Goal: Task Accomplishment & Management: Manage account settings

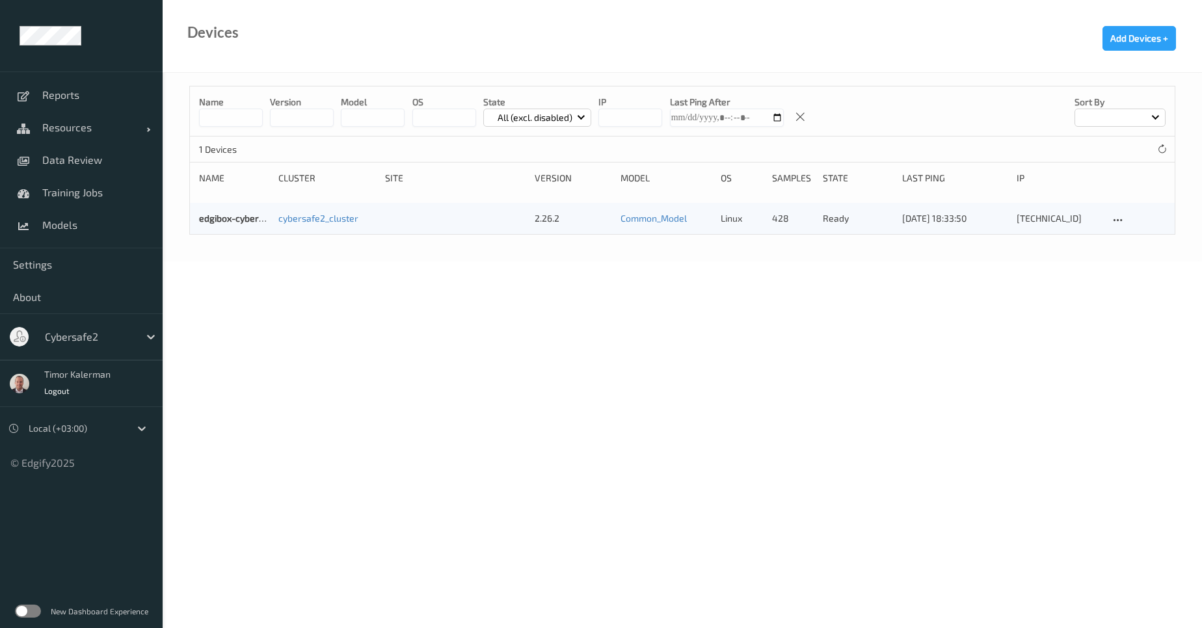
click at [118, 330] on div at bounding box center [89, 337] width 88 height 16
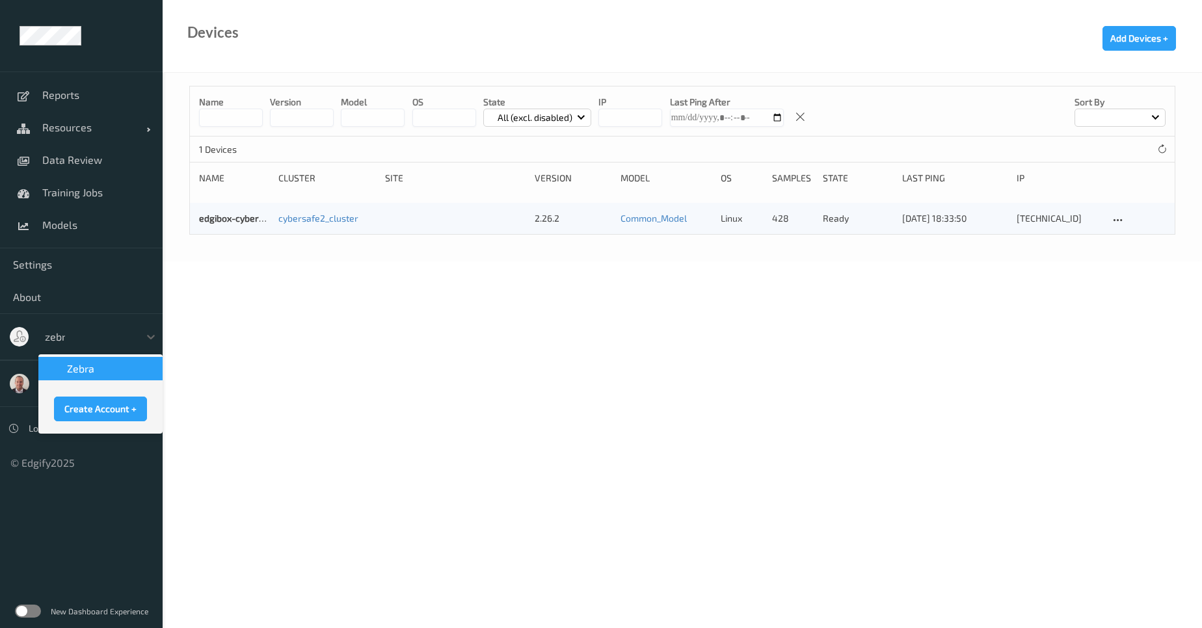
type input "zebra"
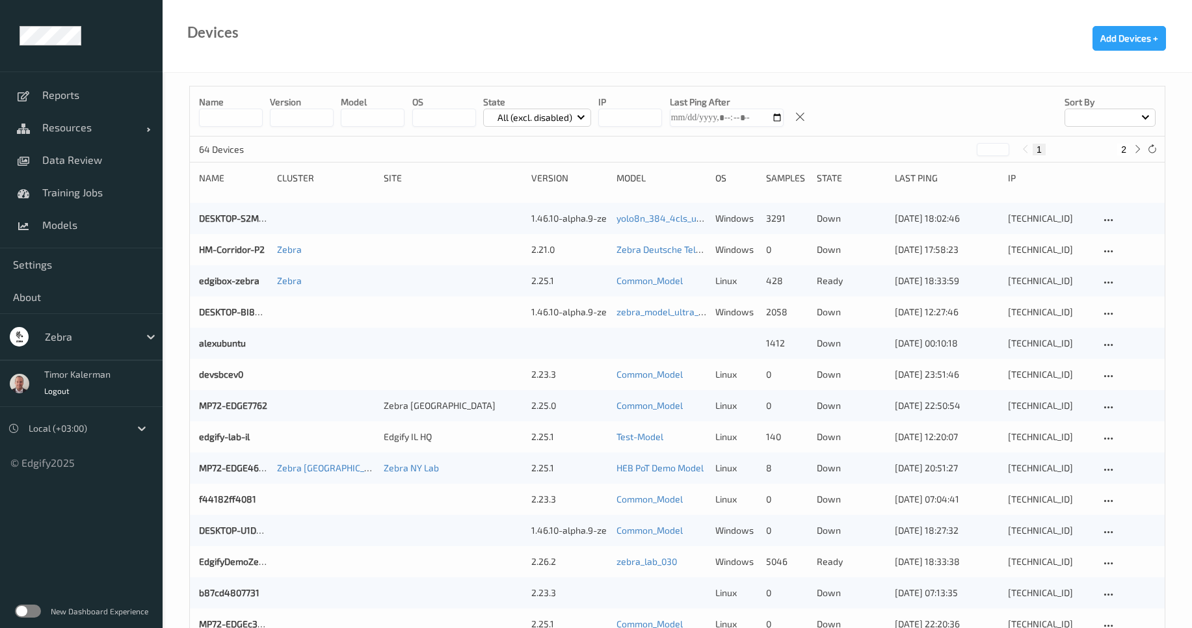
click at [232, 123] on input at bounding box center [231, 118] width 64 height 18
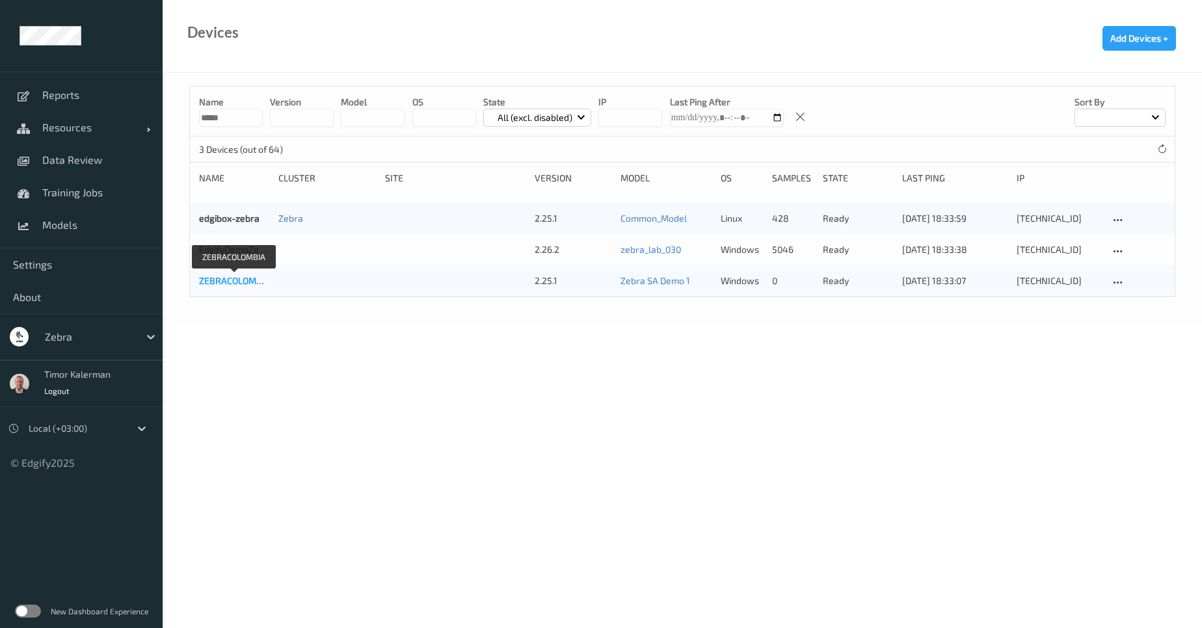
type input "*****"
click at [252, 278] on link "ZEBRACOLOMBIA" at bounding box center [235, 280] width 72 height 11
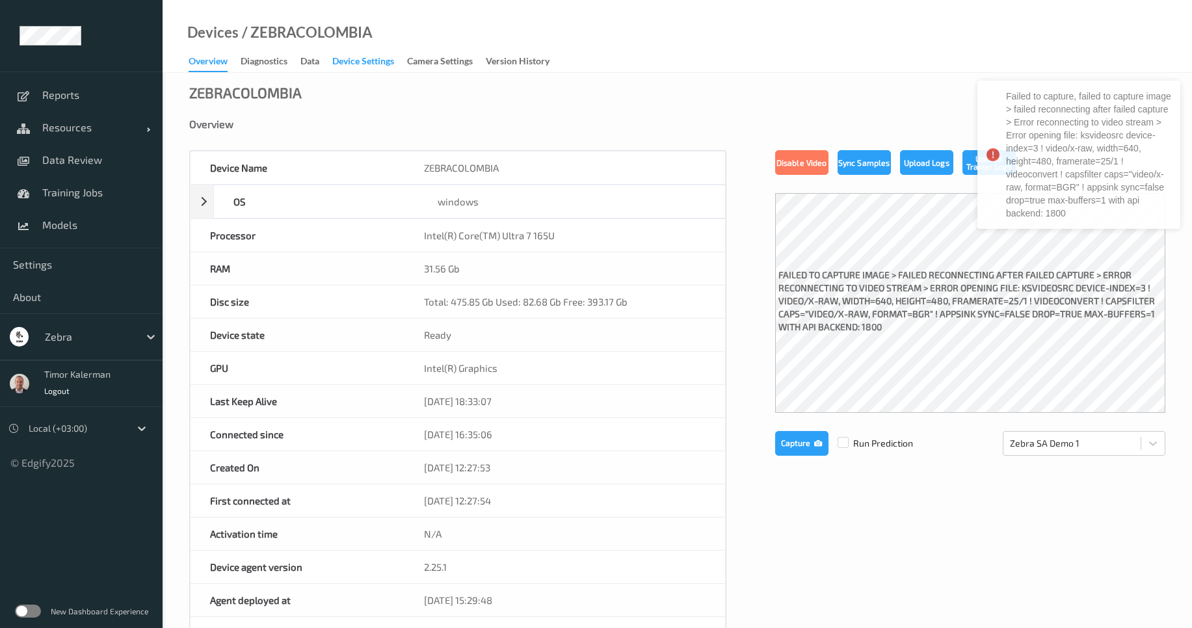
click at [372, 70] on div "Device Settings" at bounding box center [363, 63] width 62 height 16
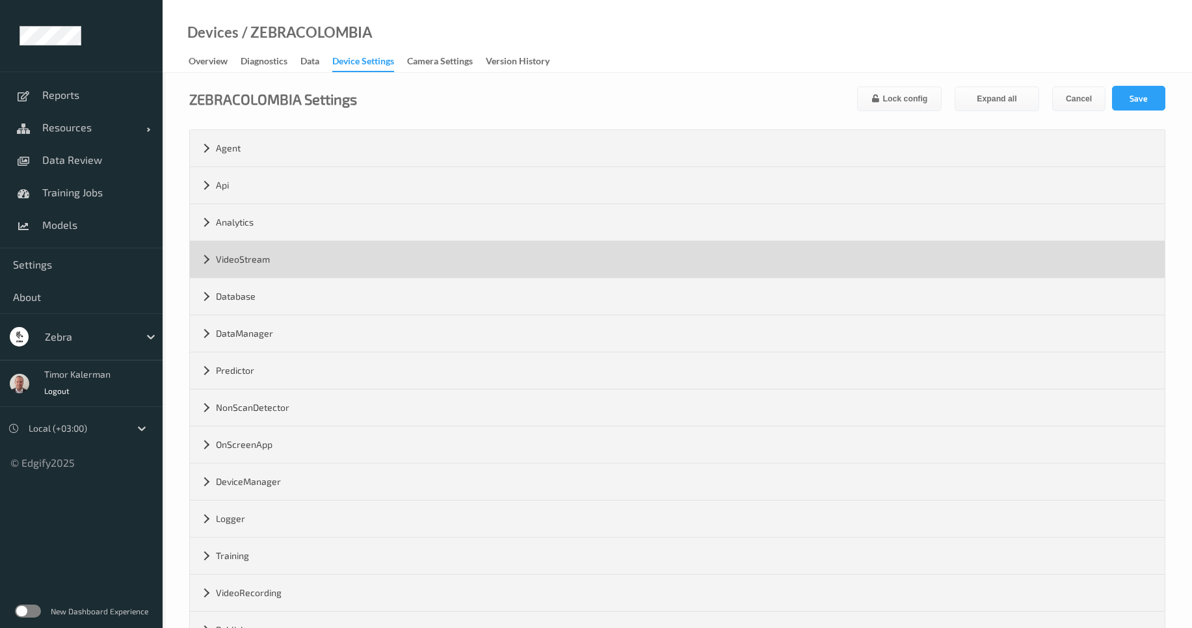
click at [277, 254] on div "VideoStream" at bounding box center [677, 259] width 975 height 36
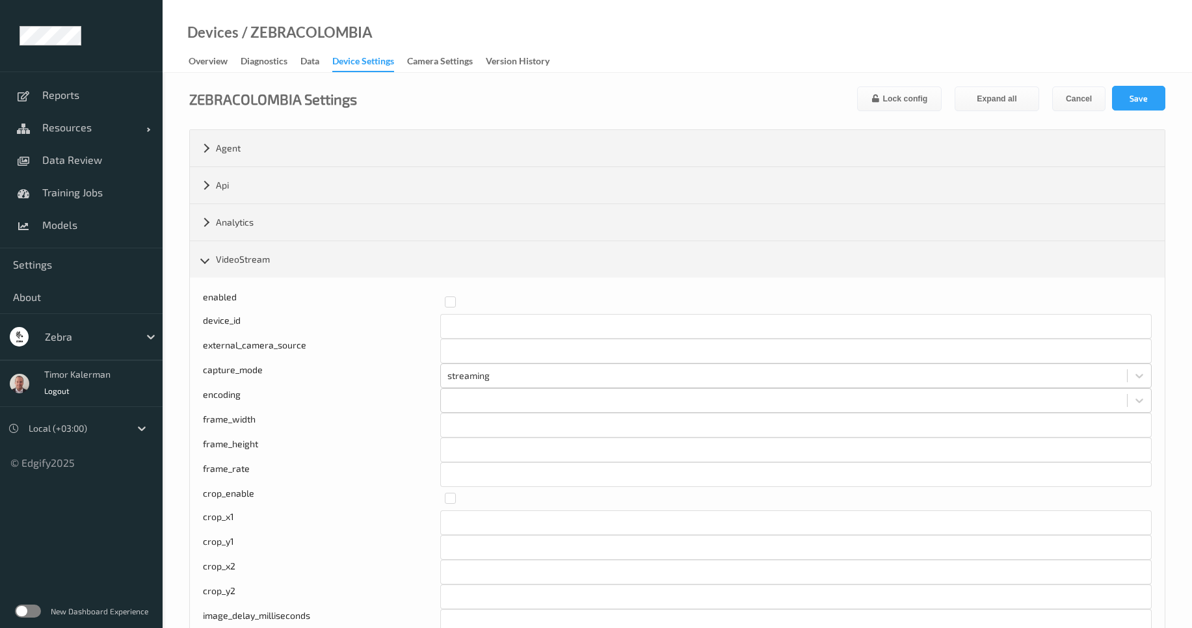
click at [29, 616] on label at bounding box center [28, 611] width 26 height 13
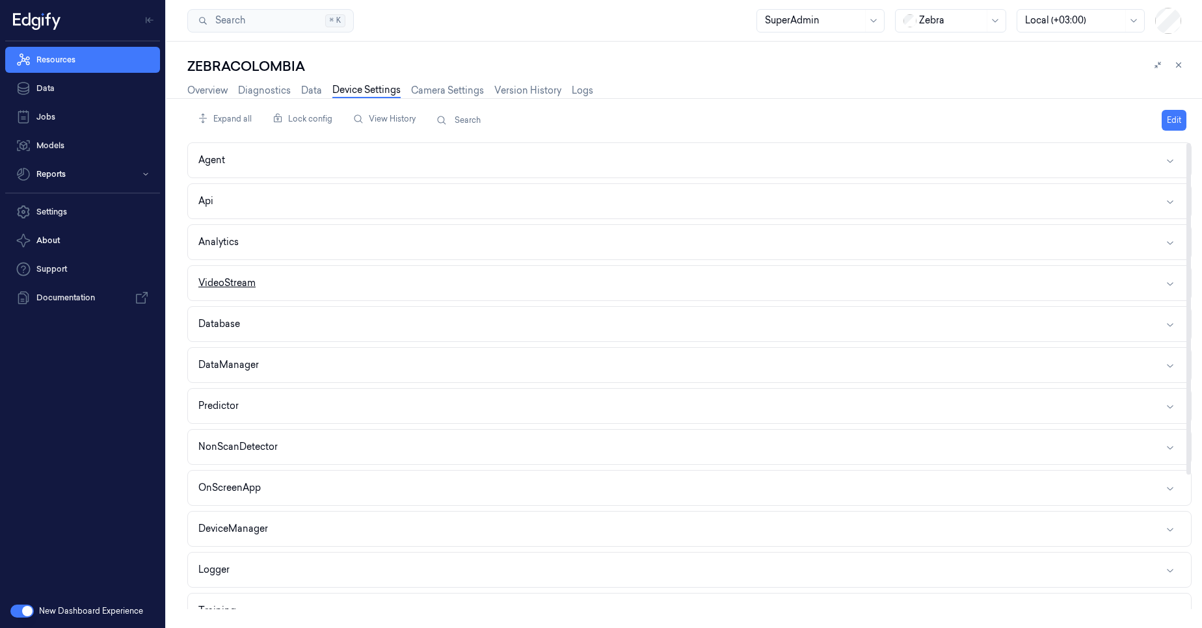
click at [276, 287] on button "VideoStream" at bounding box center [689, 283] width 1003 height 34
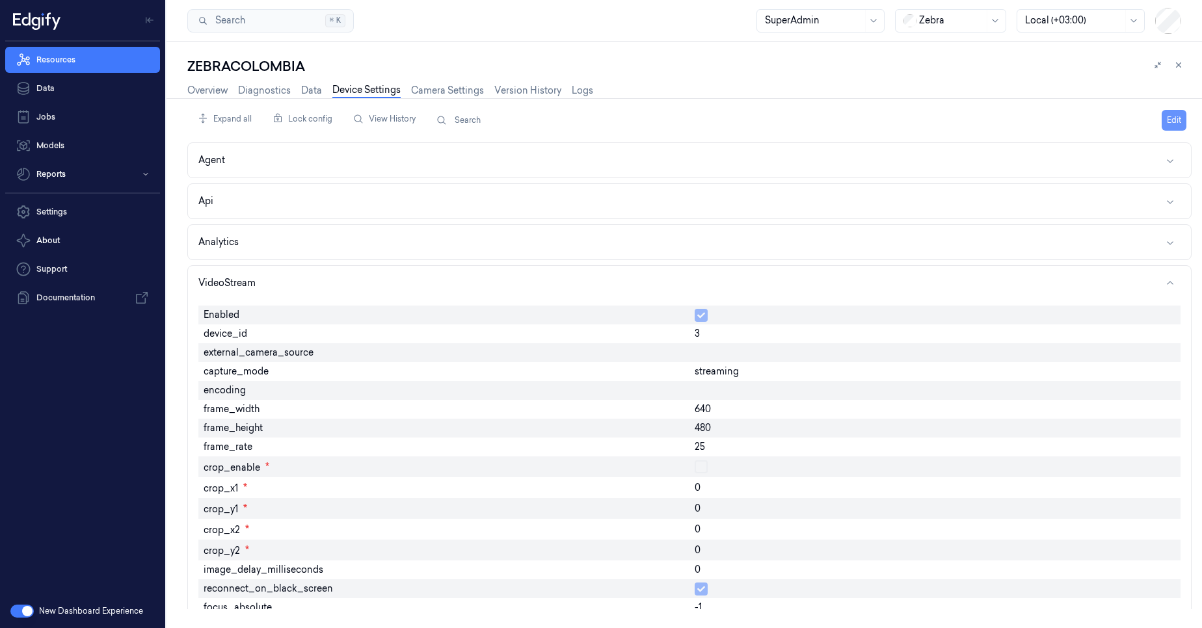
click at [1170, 118] on button "Edit" at bounding box center [1173, 120] width 25 height 21
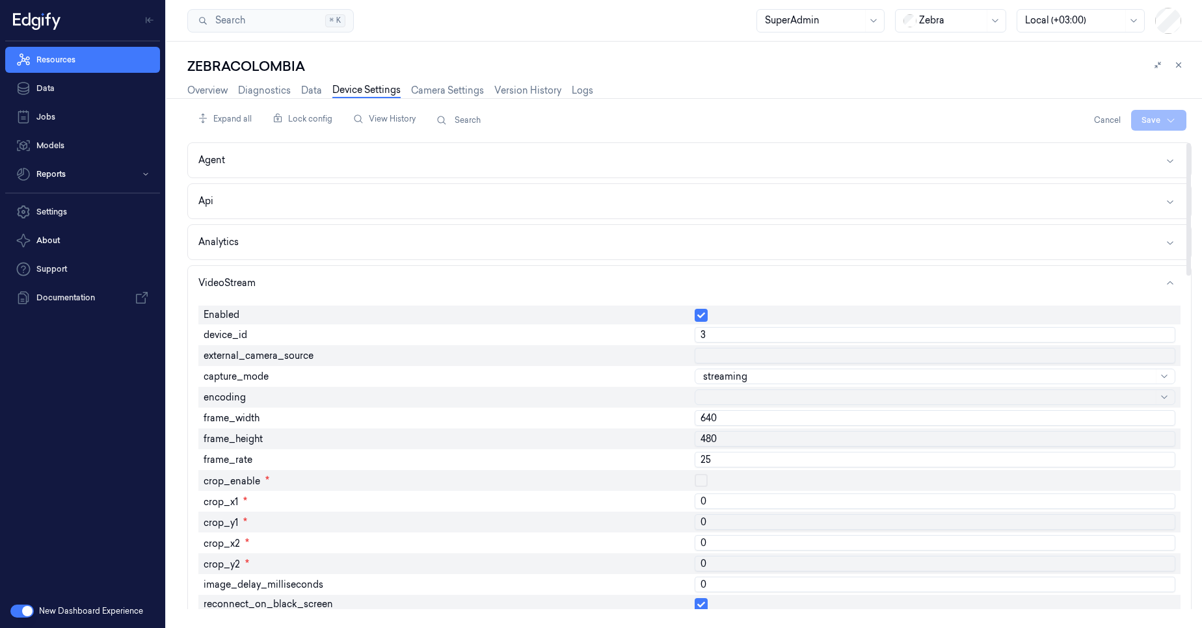
click at [727, 416] on input "640" at bounding box center [934, 418] width 481 height 16
click at [727, 415] on input "640" at bounding box center [934, 418] width 481 height 16
type input "320"
click at [712, 443] on input "480" at bounding box center [934, 439] width 481 height 16
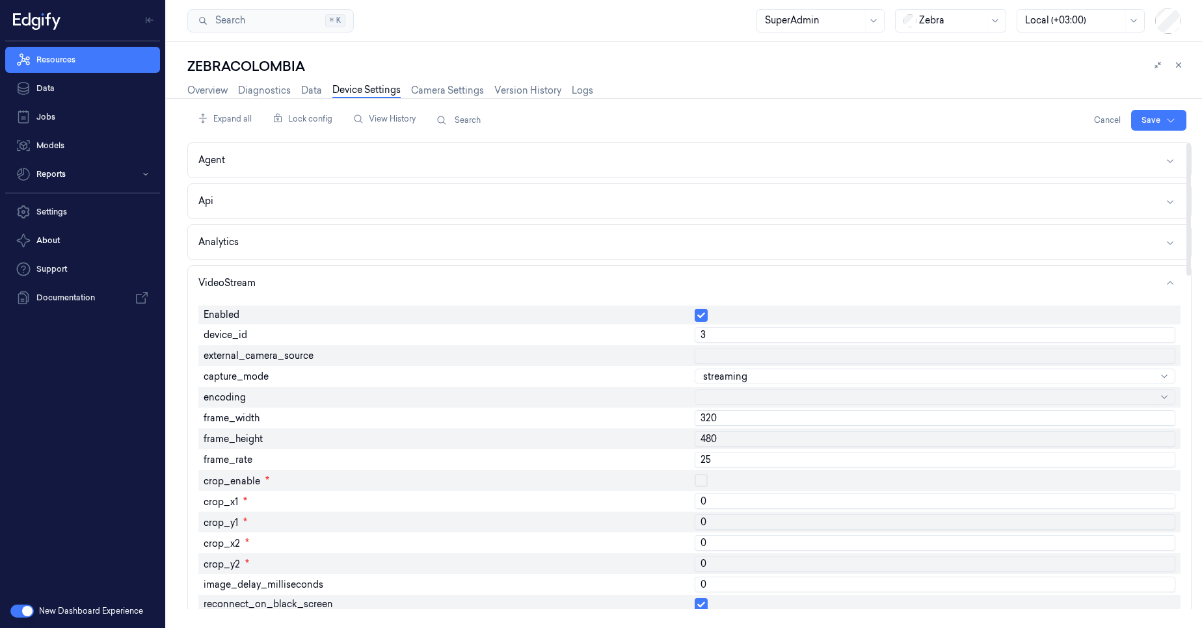
click at [712, 443] on input "480" at bounding box center [934, 439] width 481 height 16
type input "200"
click at [720, 456] on input "25" at bounding box center [934, 460] width 481 height 16
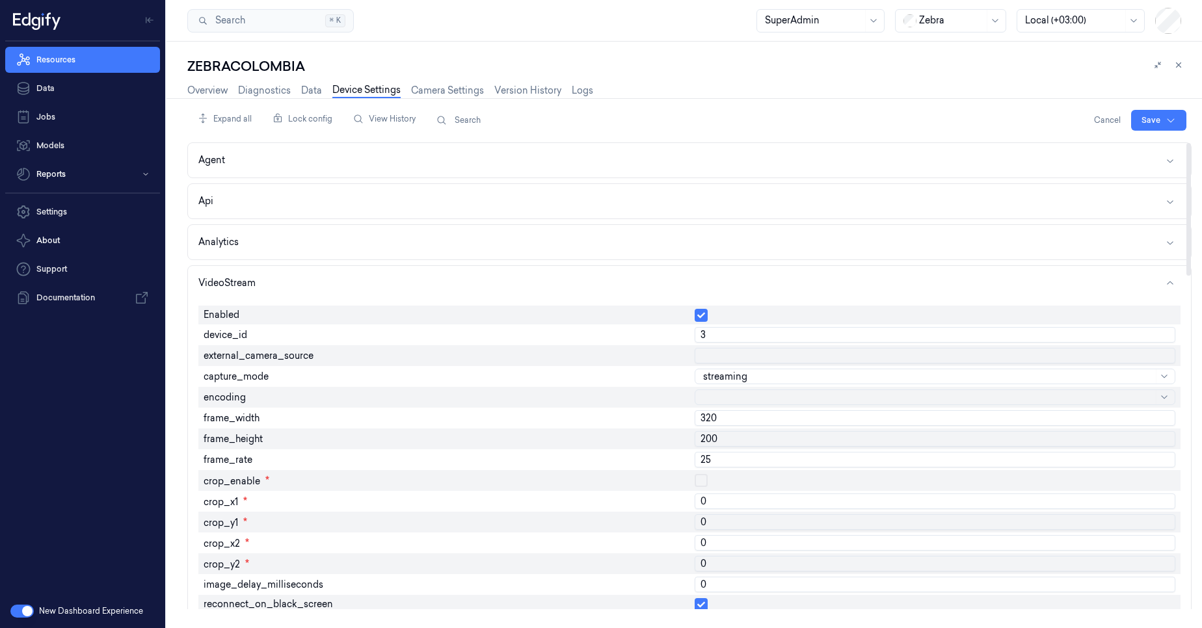
click at [720, 456] on input "25" at bounding box center [934, 460] width 481 height 16
type input "45"
click at [711, 398] on div at bounding box center [928, 398] width 450 height 14
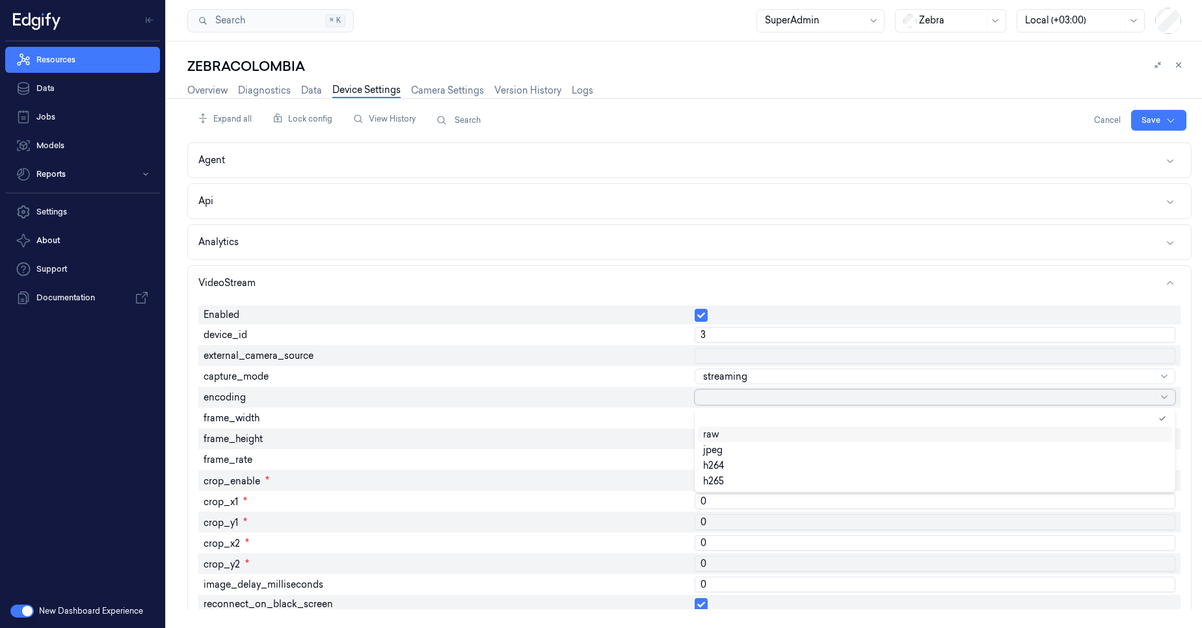
click at [715, 430] on div "raw" at bounding box center [711, 435] width 16 height 14
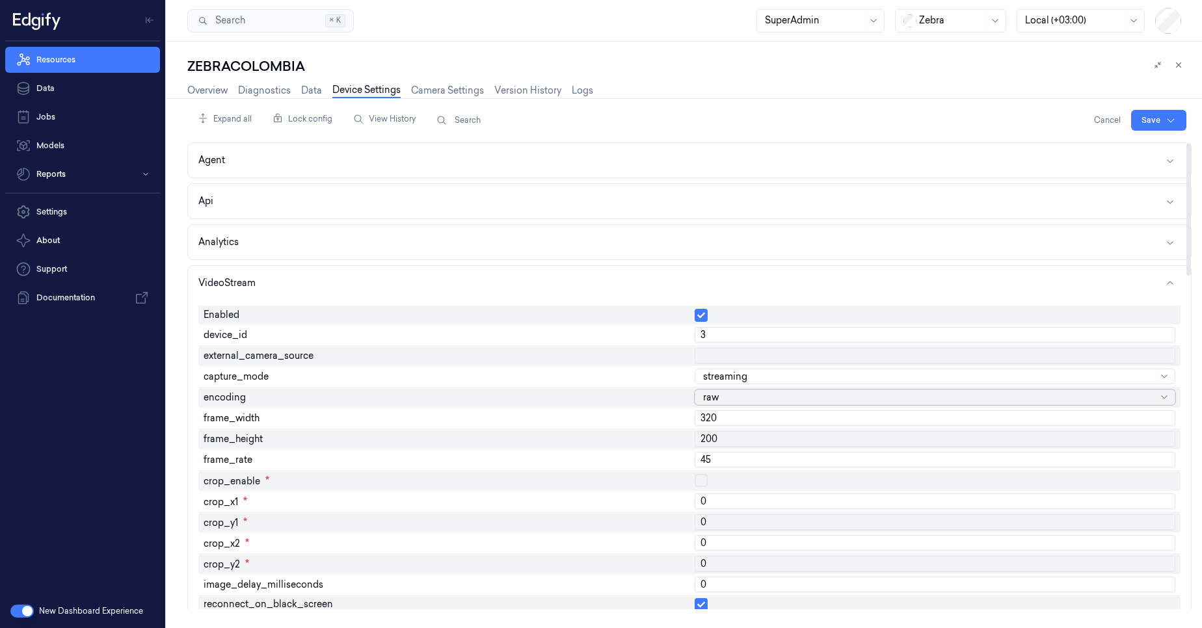
click at [394, 391] on div "encoding" at bounding box center [443, 397] width 491 height 21
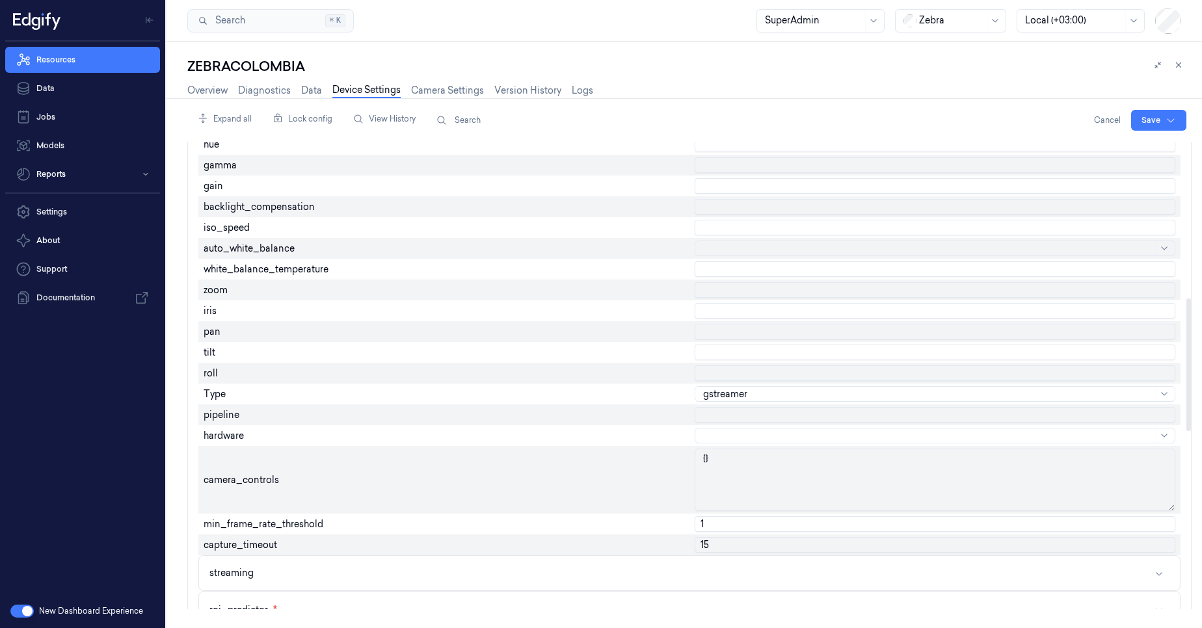
scroll to position [702, 0]
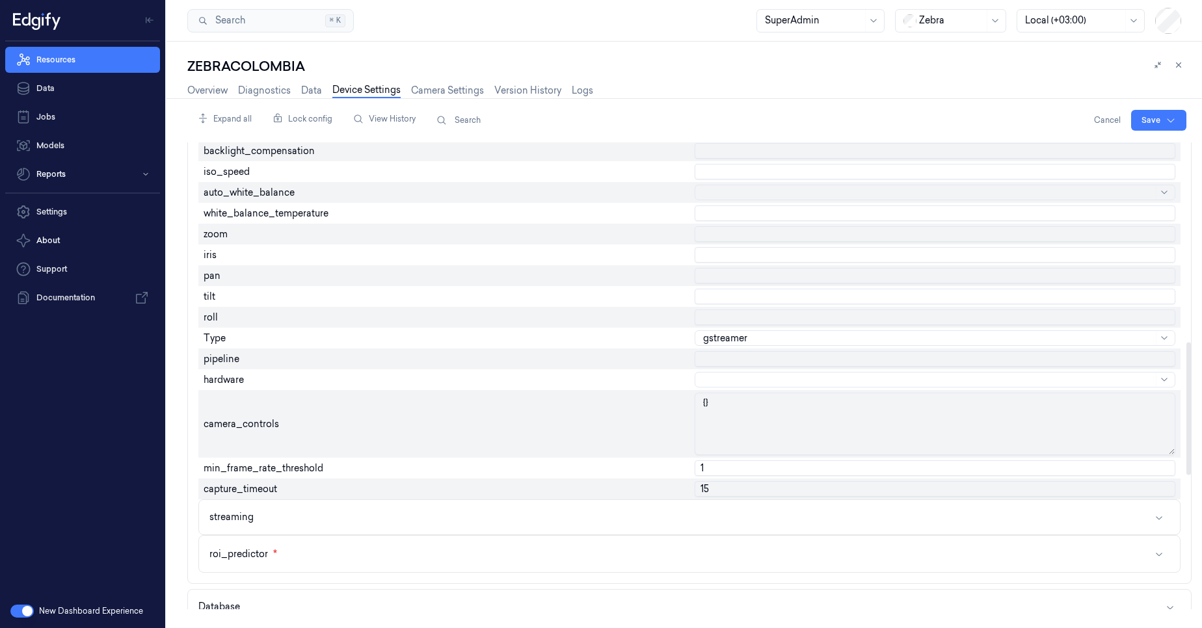
click at [715, 381] on div at bounding box center [928, 380] width 450 height 14
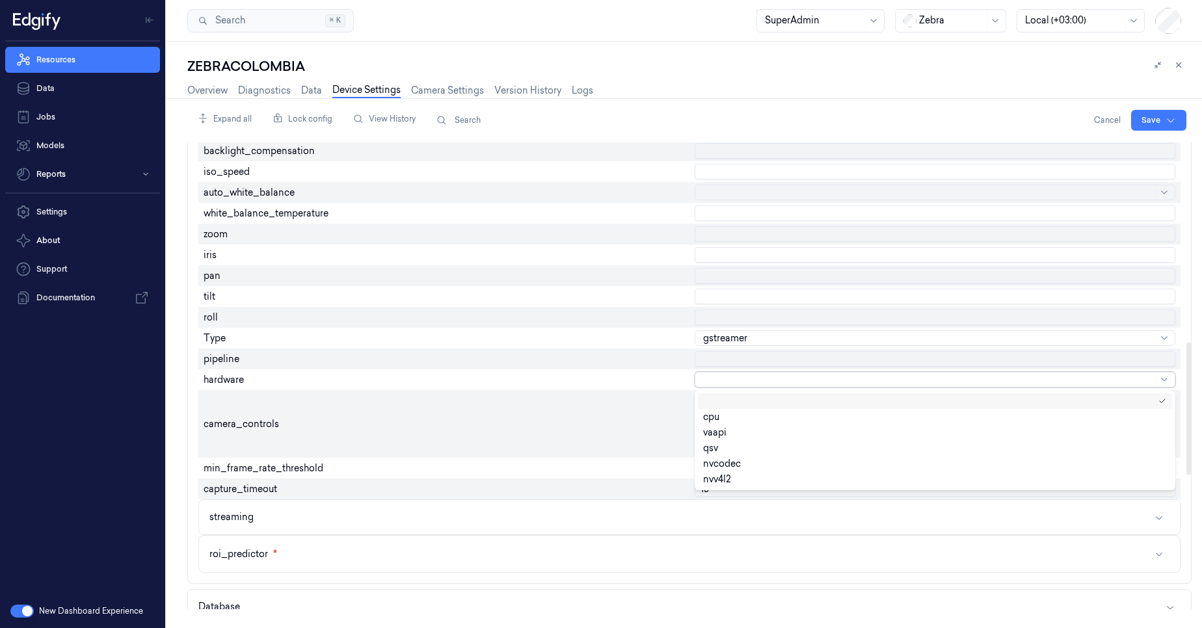
click at [639, 369] on div "hardware" at bounding box center [443, 379] width 491 height 21
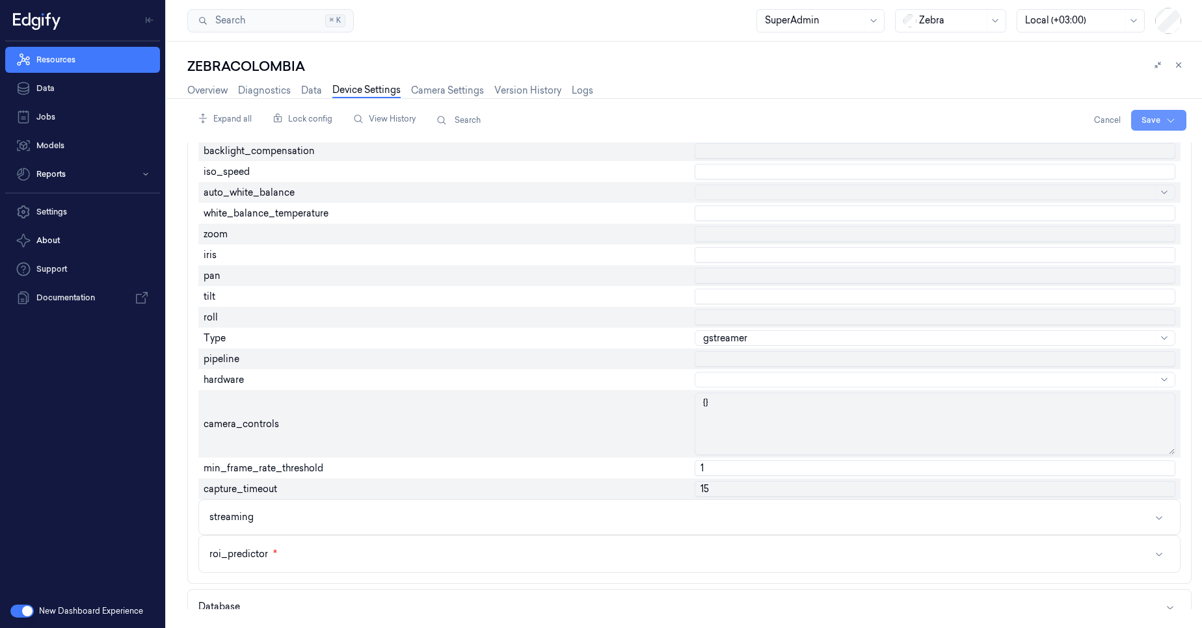
click at [1152, 124] on html "Resources Data Jobs Models Reports Settings About Support Documentation New Das…" at bounding box center [601, 314] width 1202 height 628
click at [1084, 150] on div "Save to this device" at bounding box center [1123, 147] width 115 height 21
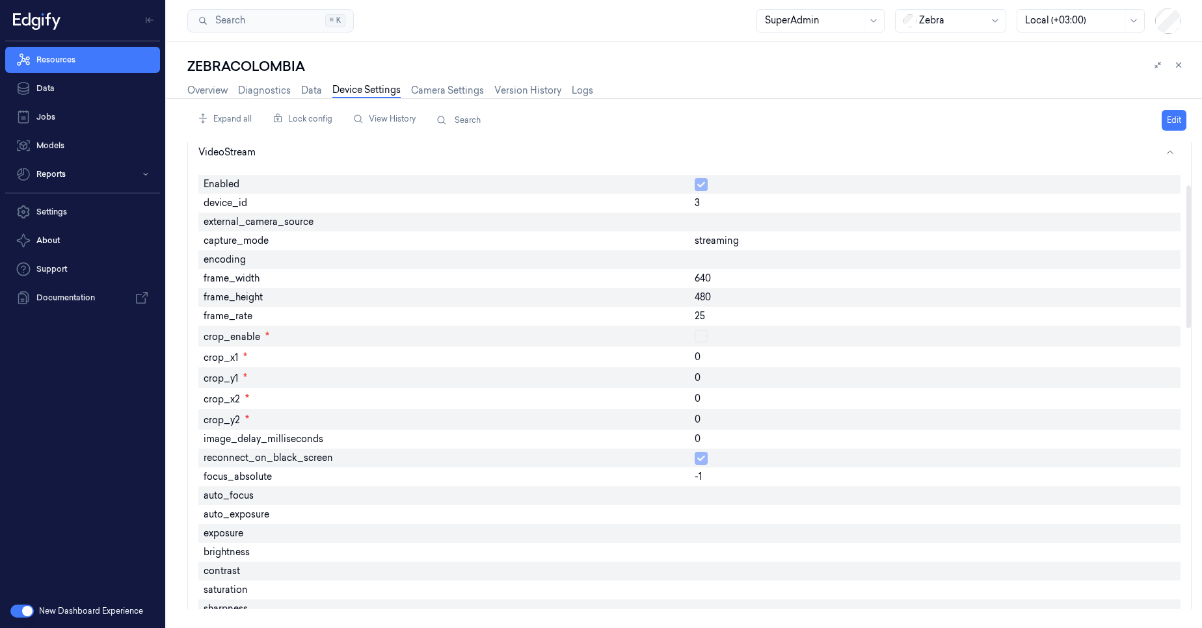
scroll to position [0, 0]
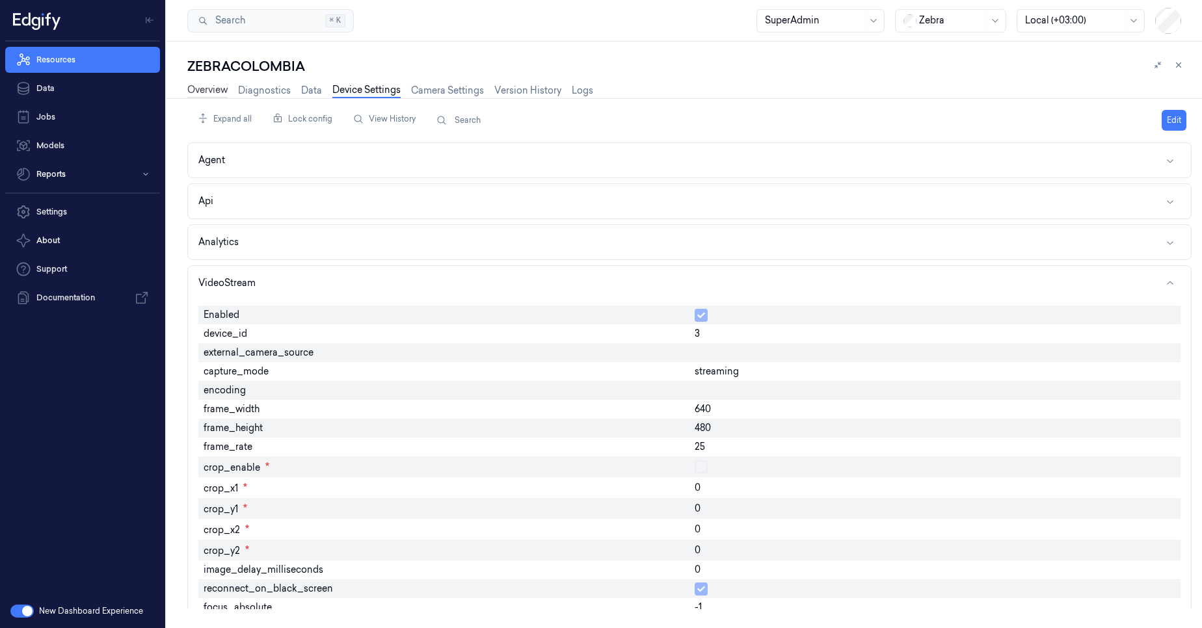
click at [211, 92] on link "Overview" at bounding box center [207, 90] width 40 height 15
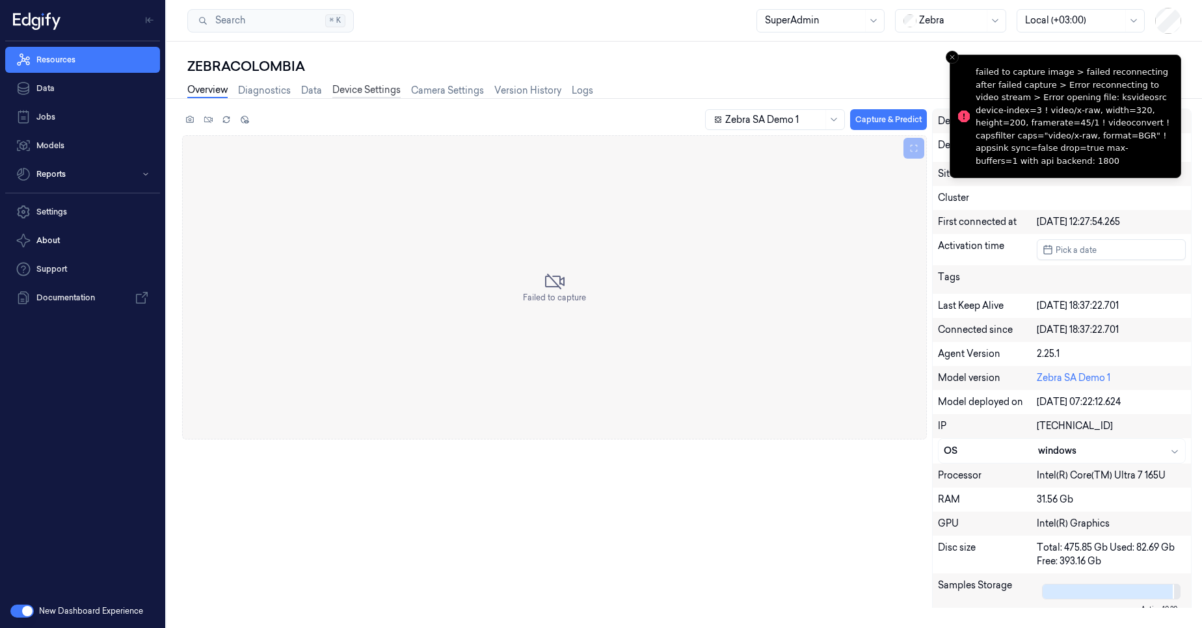
click at [382, 88] on link "Device Settings" at bounding box center [366, 90] width 68 height 15
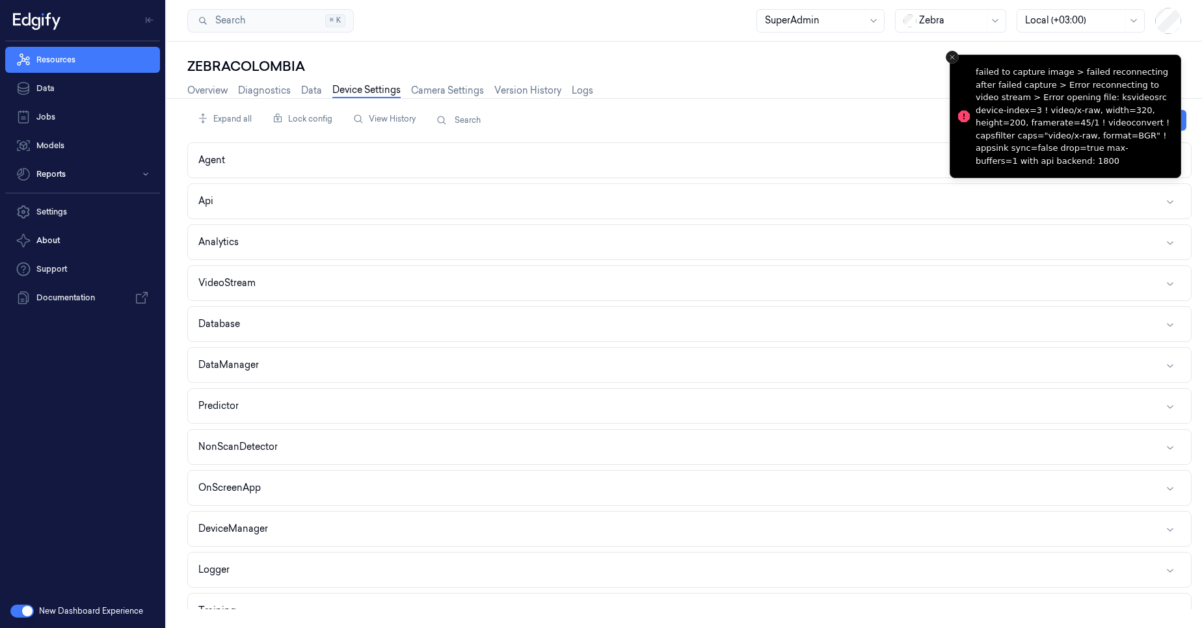
click at [949, 58] on icon "Close toast" at bounding box center [952, 57] width 8 height 8
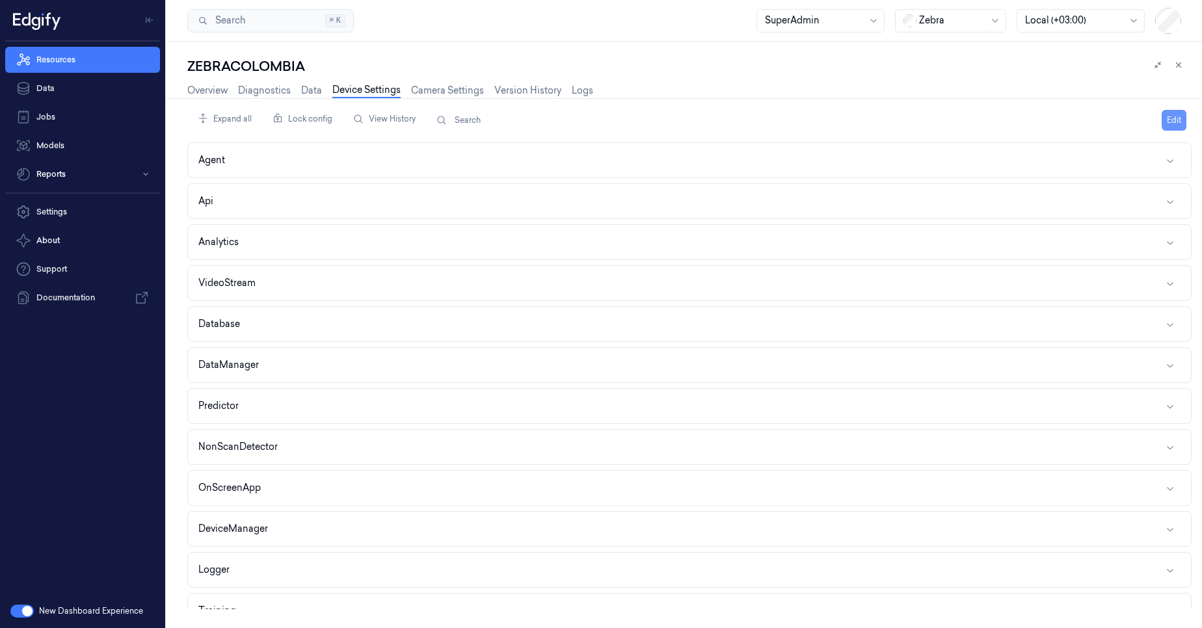
click at [1178, 122] on button "Edit" at bounding box center [1173, 120] width 25 height 21
click at [277, 285] on button "VideoStream" at bounding box center [689, 283] width 1003 height 34
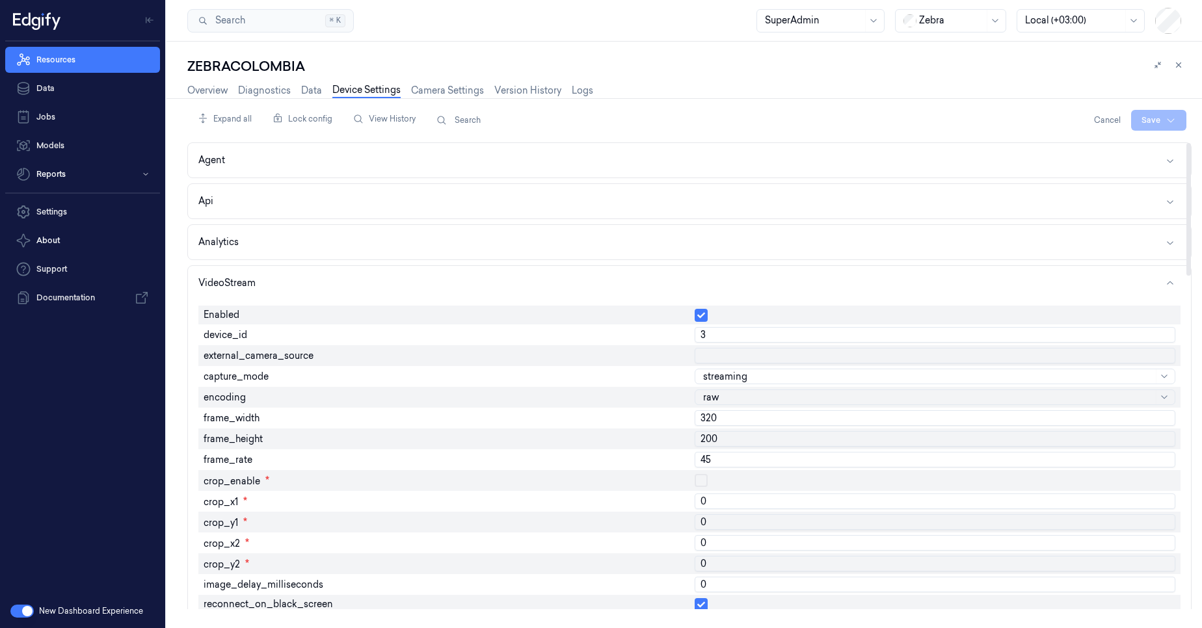
click at [729, 338] on input "3" at bounding box center [934, 335] width 481 height 16
type input "0"
click at [1154, 121] on html "Resources Data Jobs Models Reports Settings About Support Documentation New Das…" at bounding box center [601, 314] width 1202 height 628
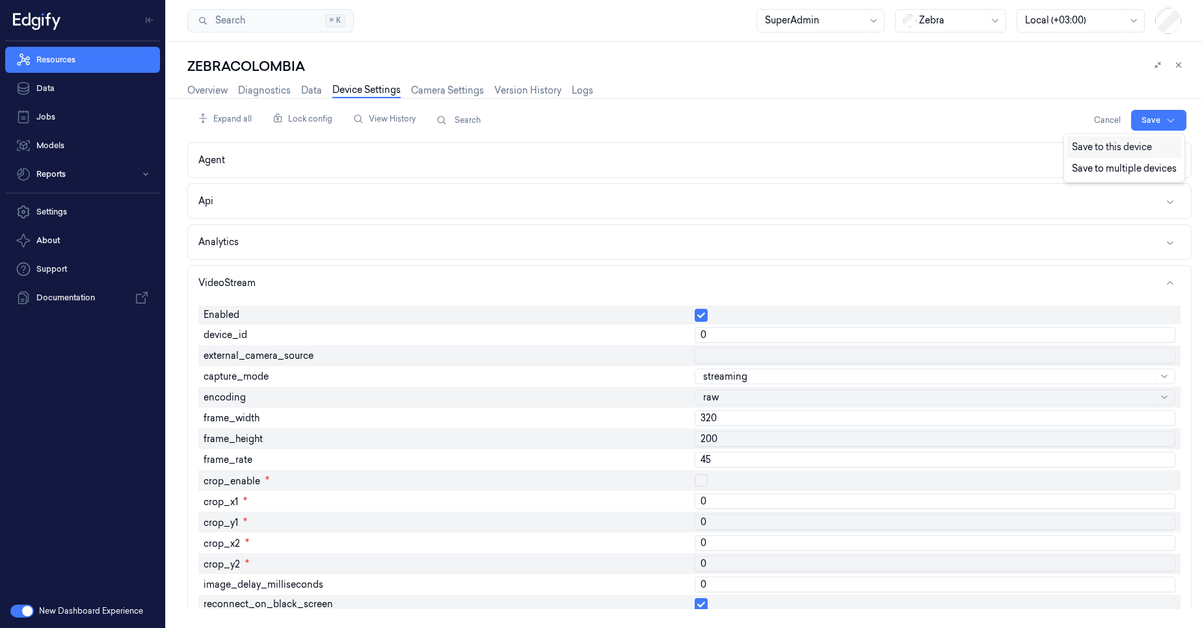
click at [1134, 146] on div "Save to this device" at bounding box center [1123, 147] width 115 height 21
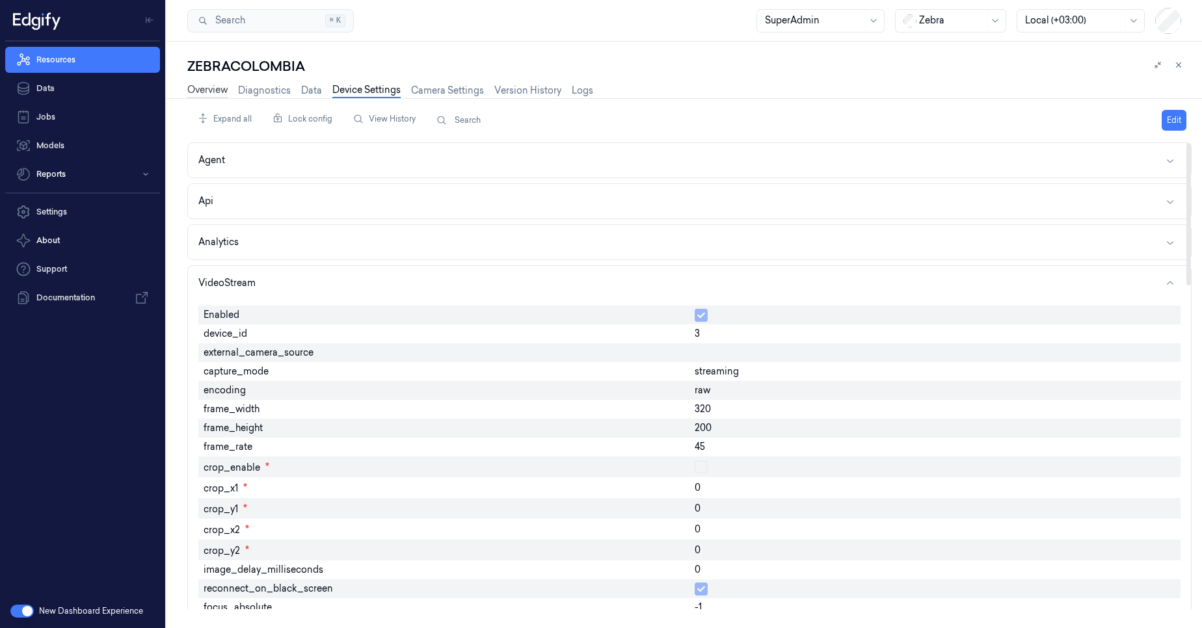
click at [202, 88] on link "Overview" at bounding box center [207, 90] width 40 height 15
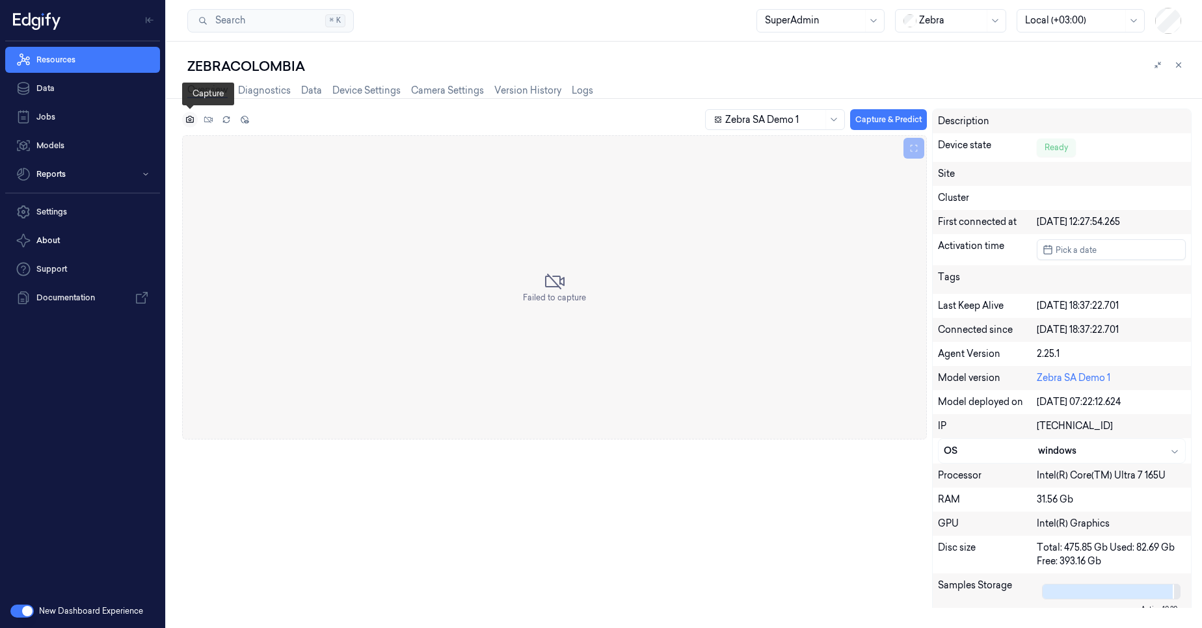
click at [185, 121] on icon at bounding box center [189, 119] width 9 height 9
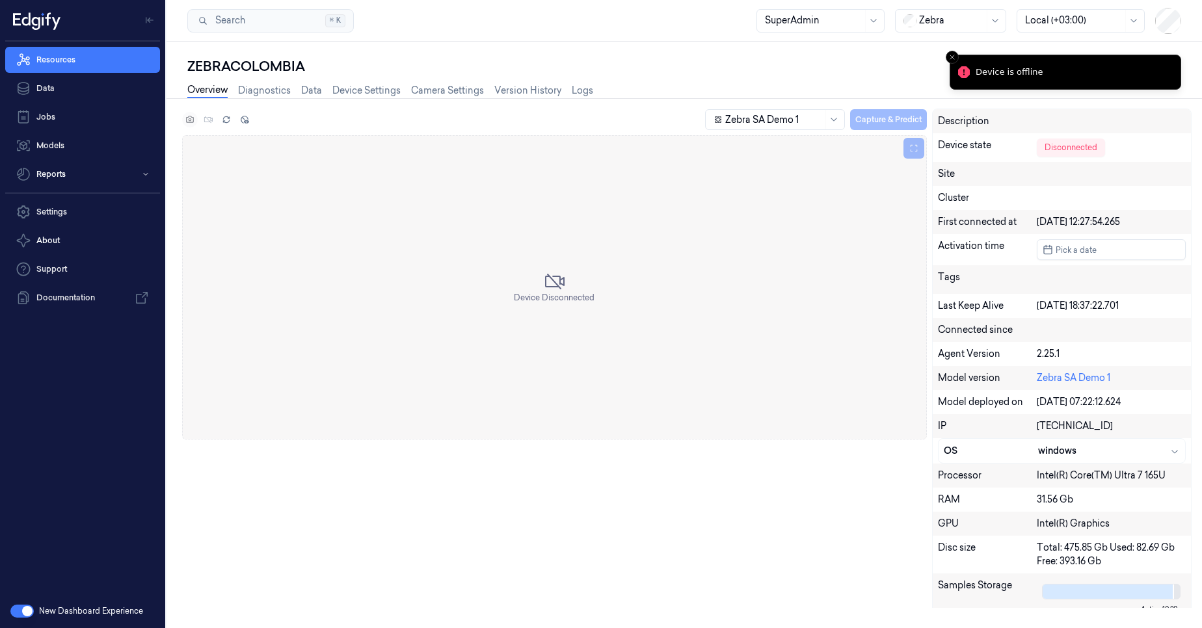
click at [185, 121] on div "Zebra SA Demo 1 Capture & Predict" at bounding box center [554, 122] width 744 height 27
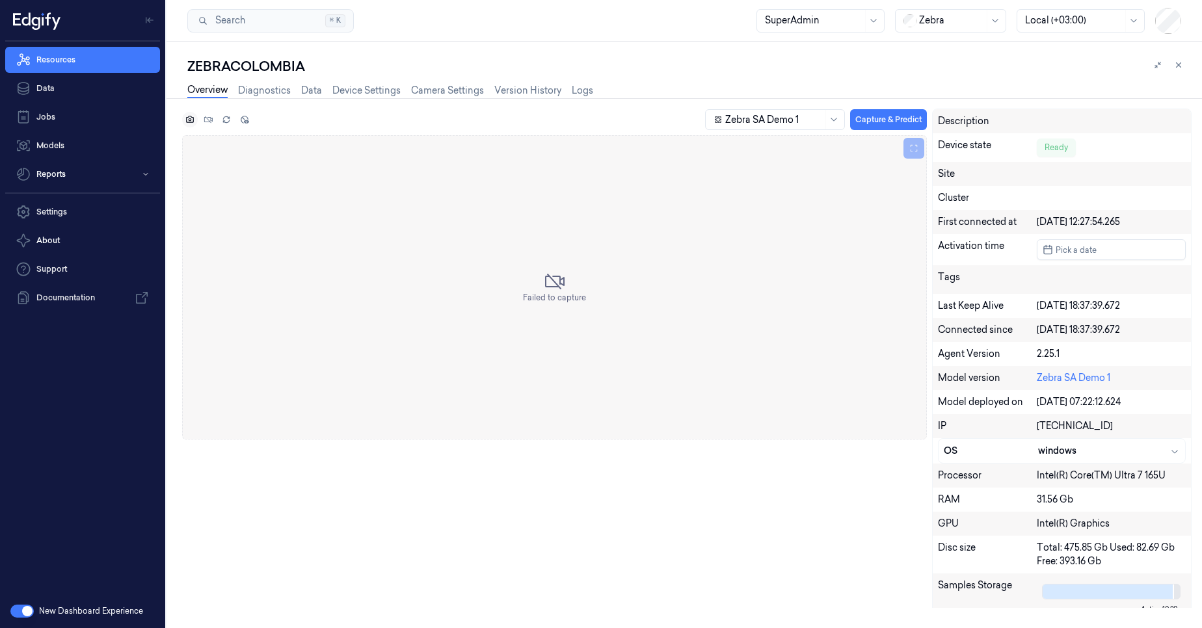
click at [190, 124] on icon at bounding box center [189, 119] width 9 height 9
click at [181, 125] on div "Zebra SA Demo 1 Capture & Predict Description Device state Ready Site Cluster F…" at bounding box center [681, 369] width 1040 height 520
click at [188, 125] on button at bounding box center [190, 120] width 16 height 16
click at [371, 72] on div "ZEBRACOLOMBIA" at bounding box center [689, 66] width 1004 height 18
click at [374, 93] on link "Device Settings" at bounding box center [366, 90] width 68 height 15
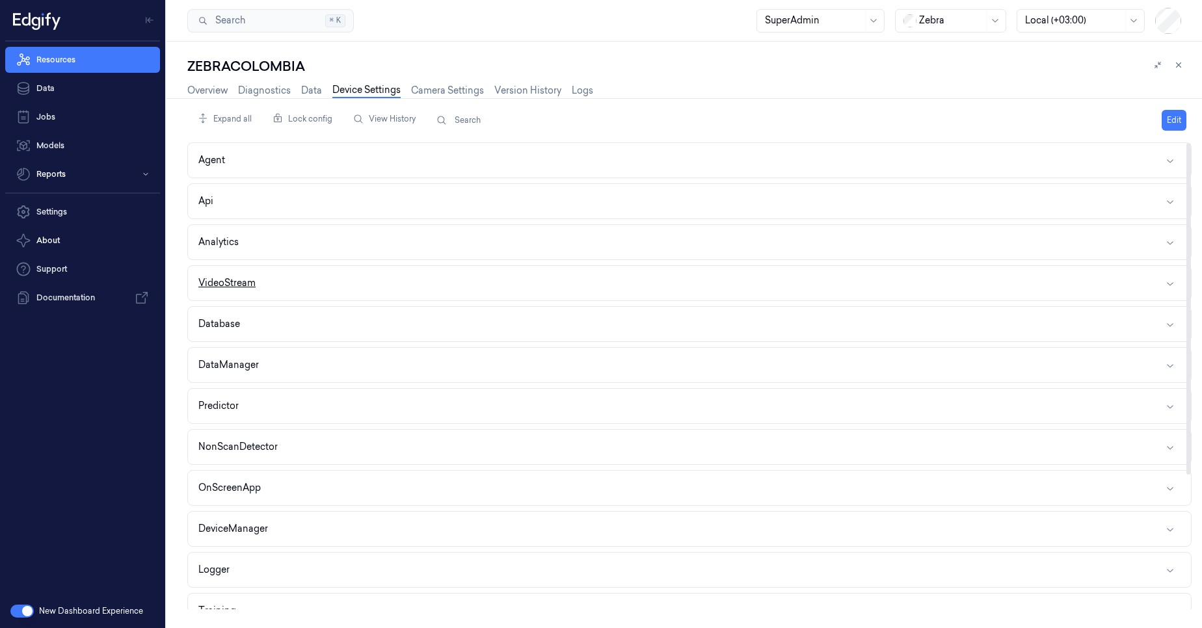
click at [259, 282] on button "VideoStream" at bounding box center [689, 283] width 1003 height 34
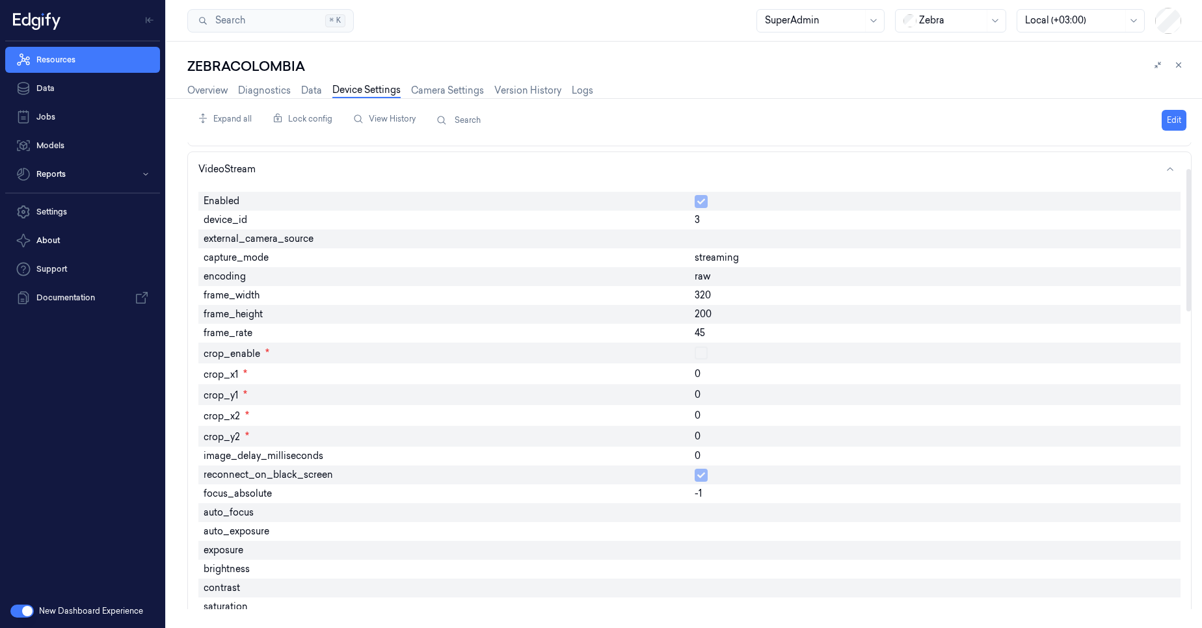
scroll to position [78, 0]
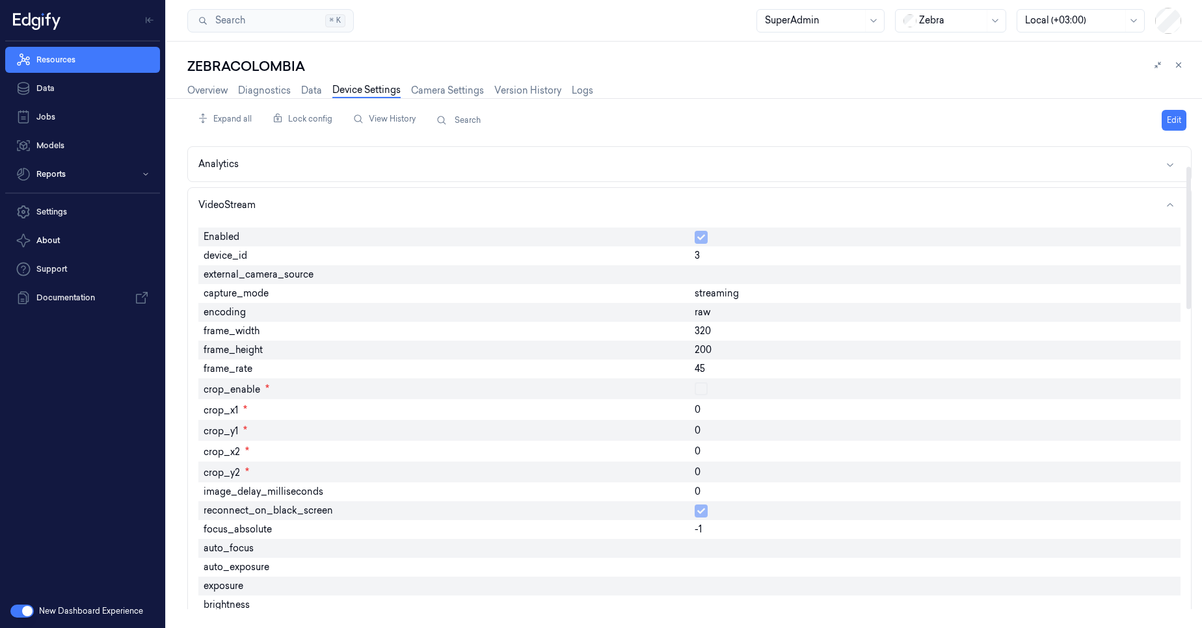
click at [720, 92] on div "Overview Diagnostics Data Device Settings Camera Settings Version History Logs" at bounding box center [689, 91] width 1004 height 33
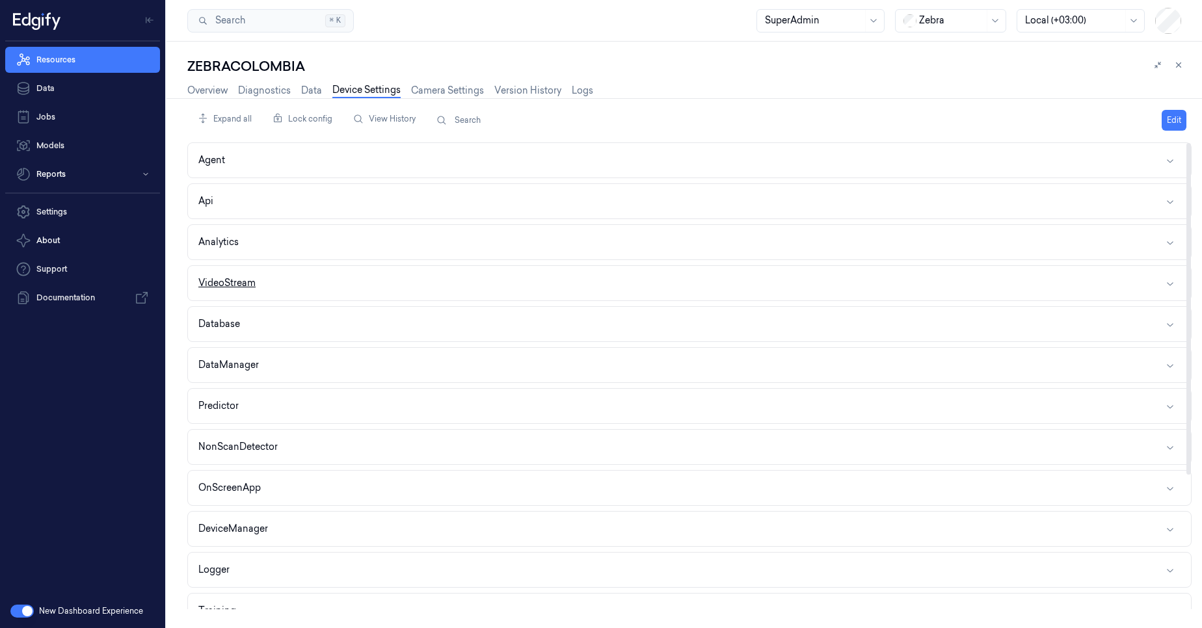
click at [277, 289] on button "VideoStream" at bounding box center [689, 283] width 1003 height 34
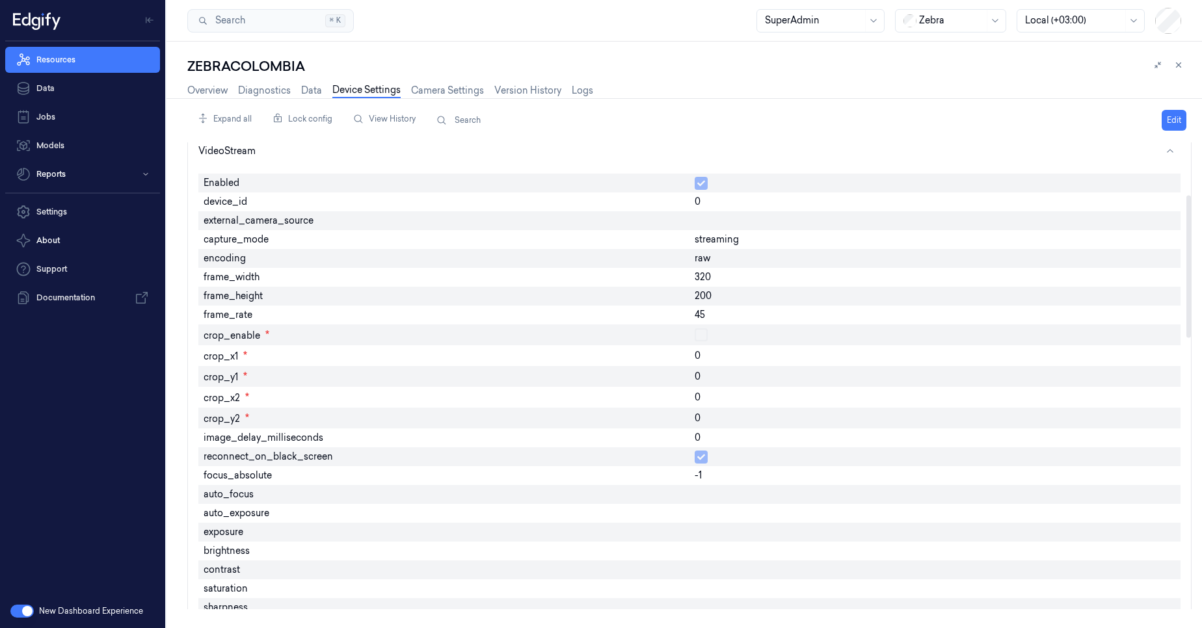
scroll to position [78, 0]
